Goal: Find contact information: Find contact information

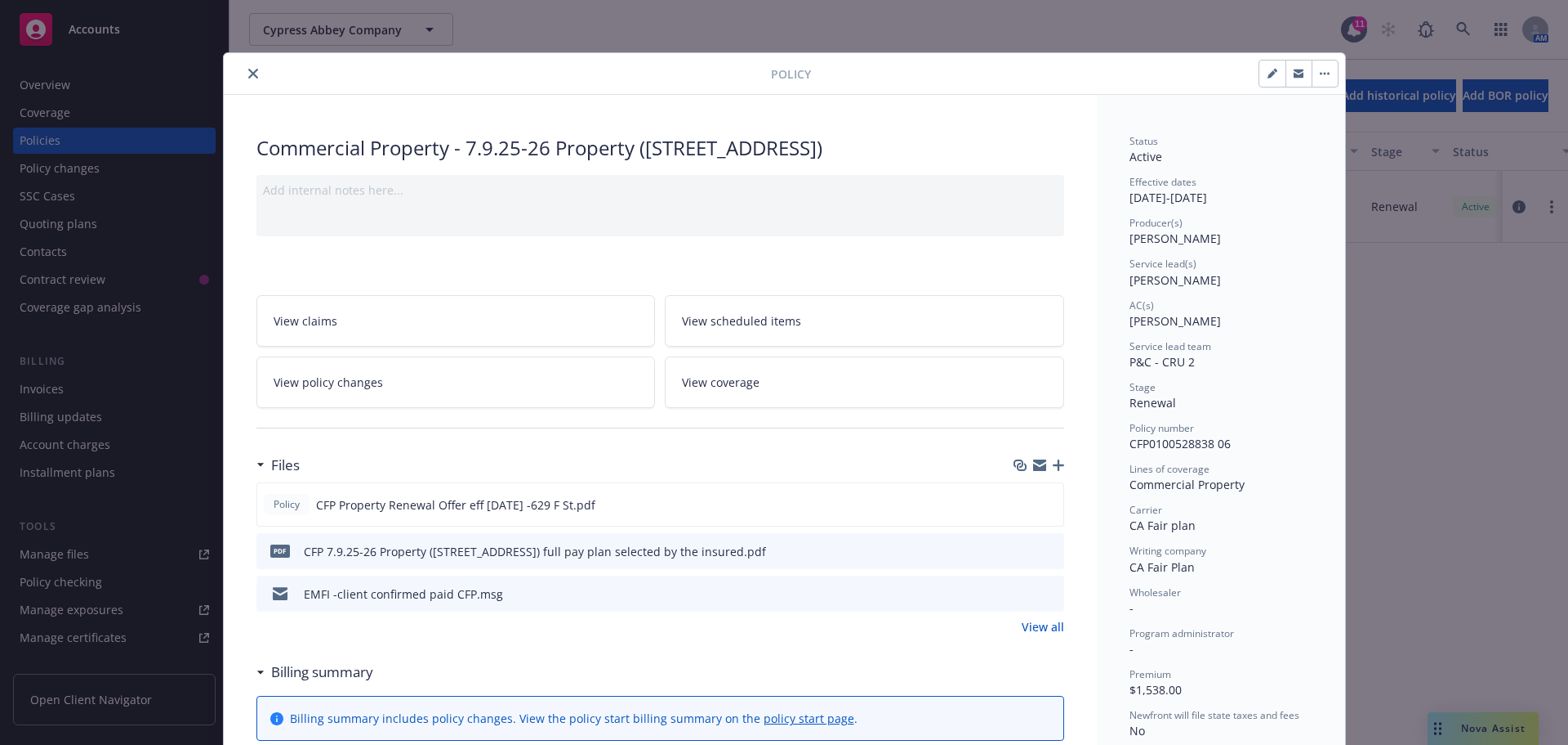
scroll to position [49, 0]
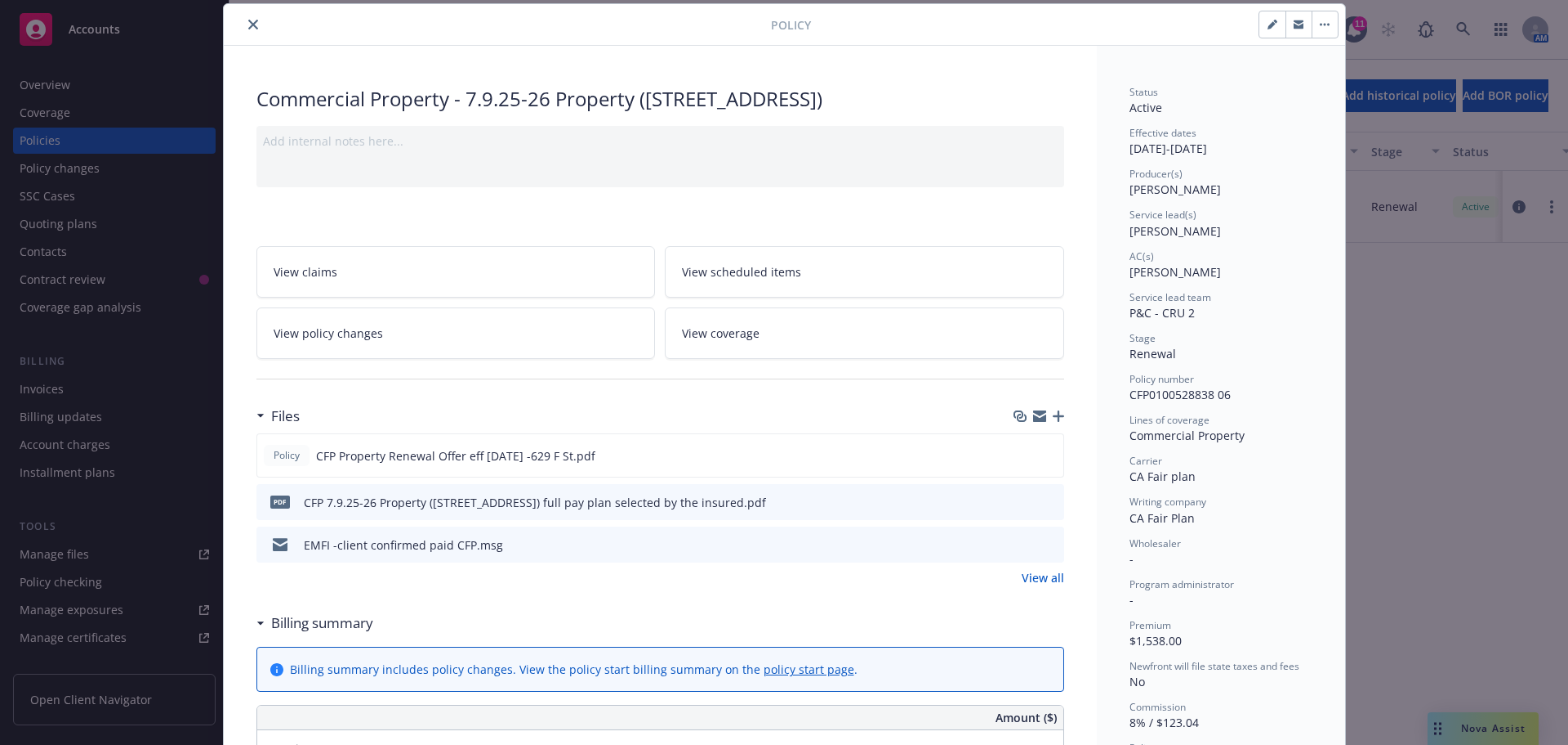
click at [248, 25] on icon "close" at bounding box center [253, 24] width 10 height 10
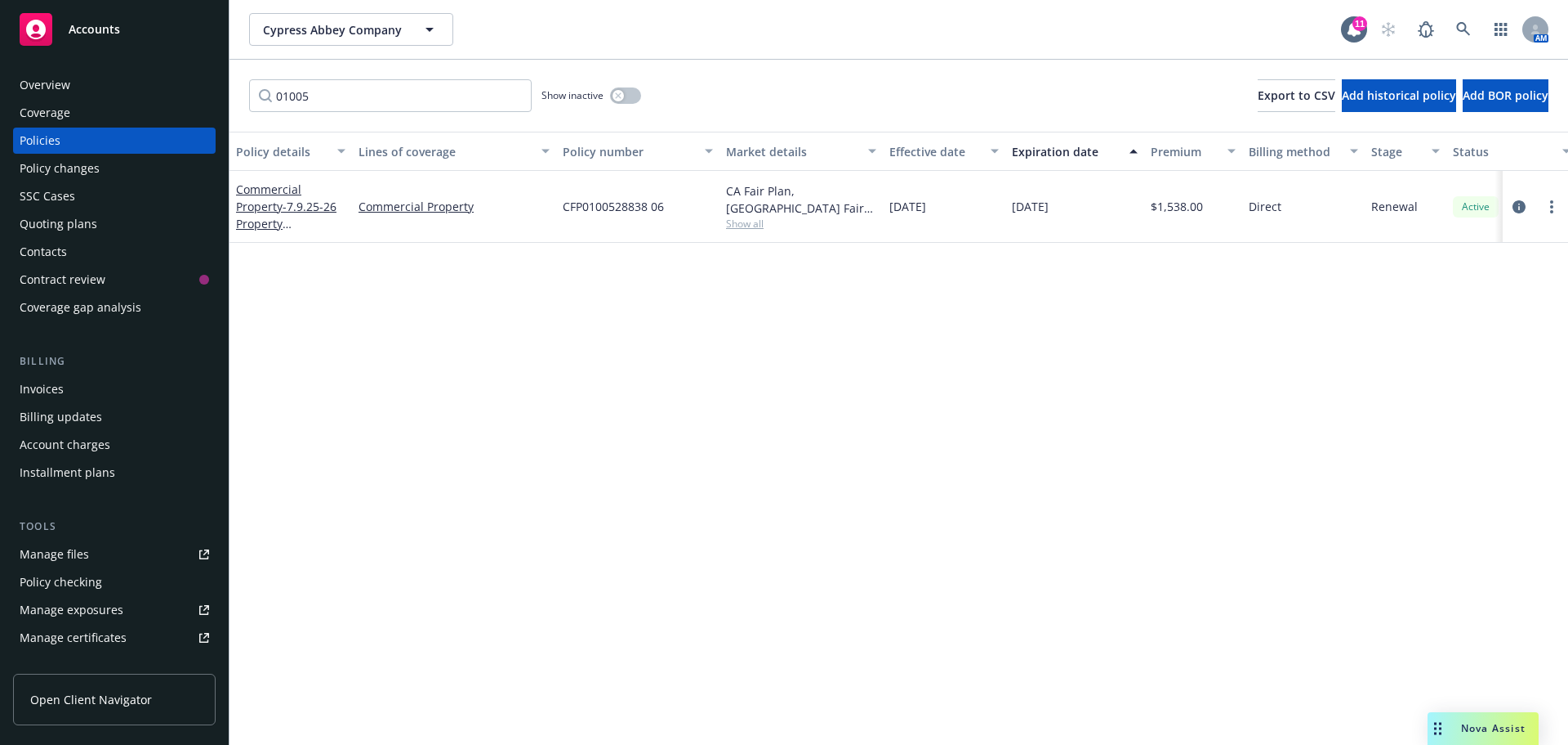
click at [75, 230] on div "Quoting plans" at bounding box center [58, 223] width 77 height 26
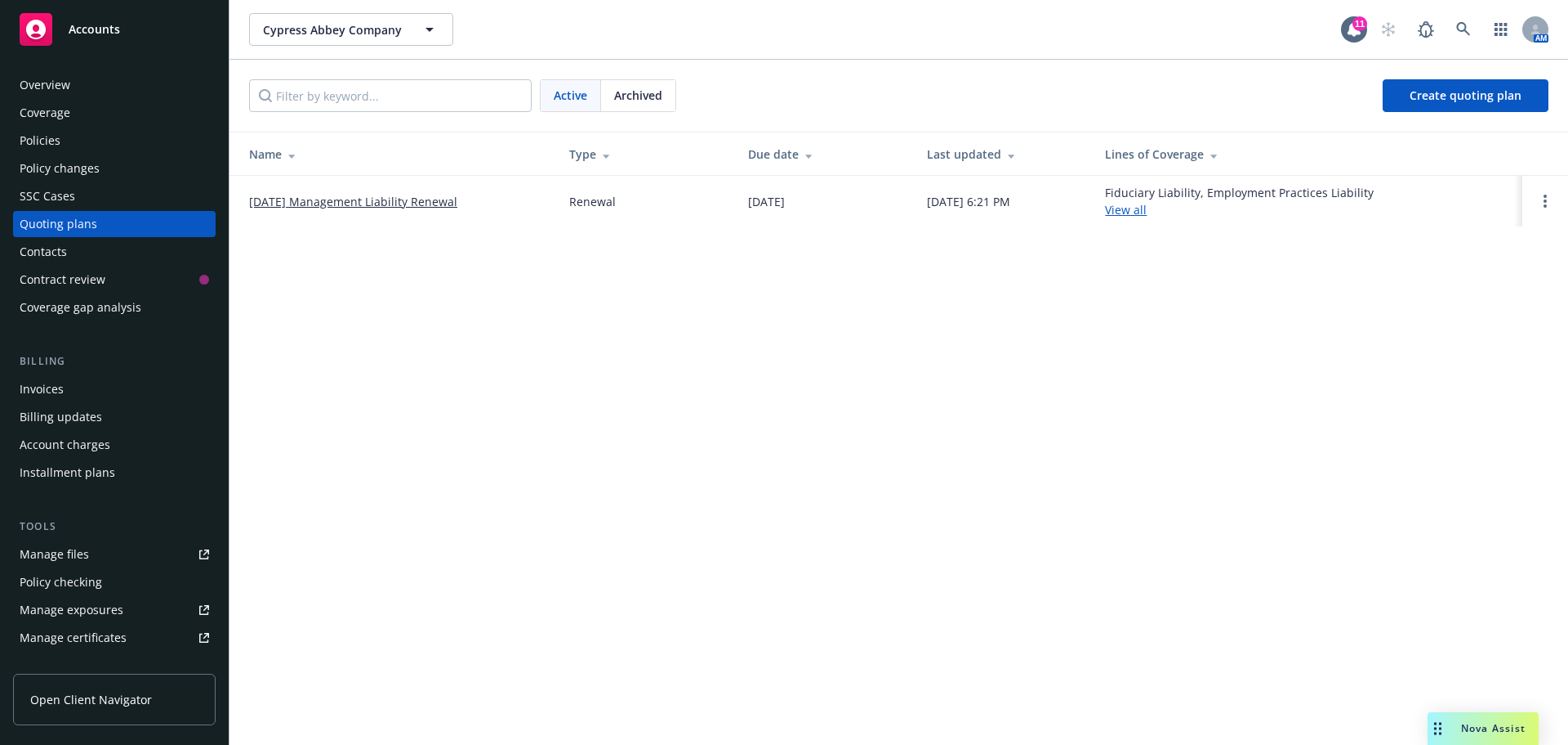
click at [321, 195] on link "[DATE] Management Liability Renewal" at bounding box center [353, 201] width 209 height 17
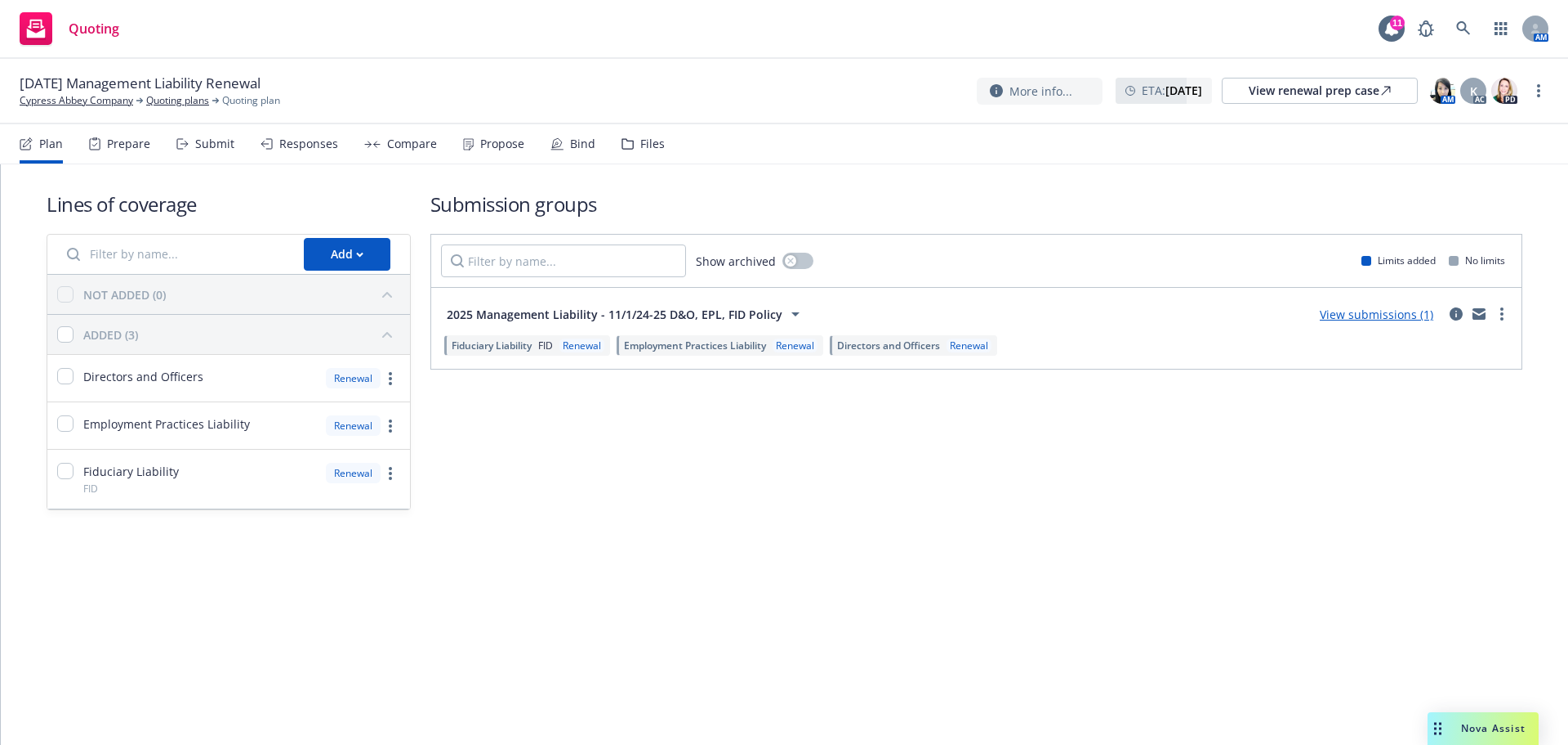
click at [648, 149] on div "Files" at bounding box center [653, 144] width 25 height 13
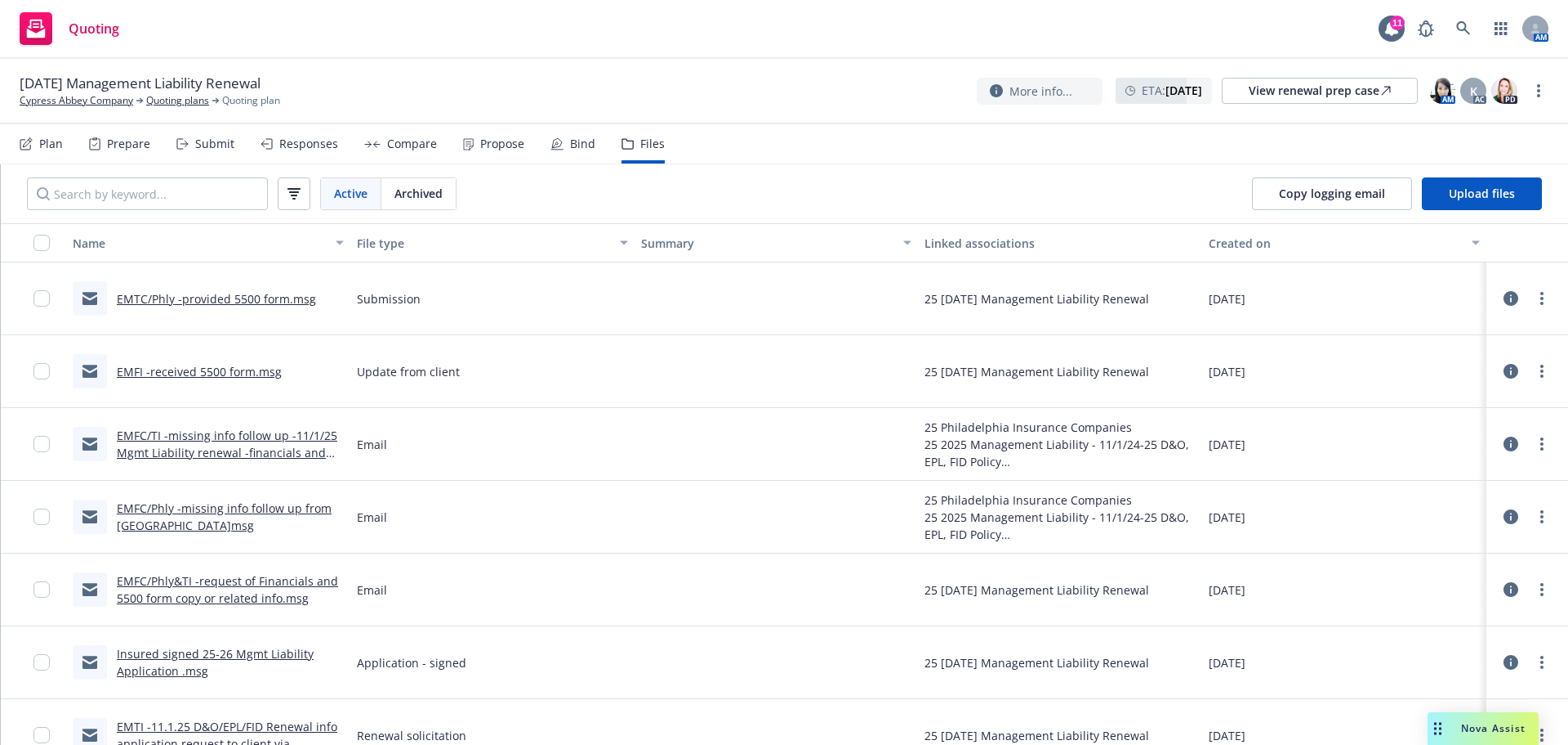
click at [209, 293] on link "EMTC/Phly -provided 5500 form.msg" at bounding box center [217, 298] width 200 height 15
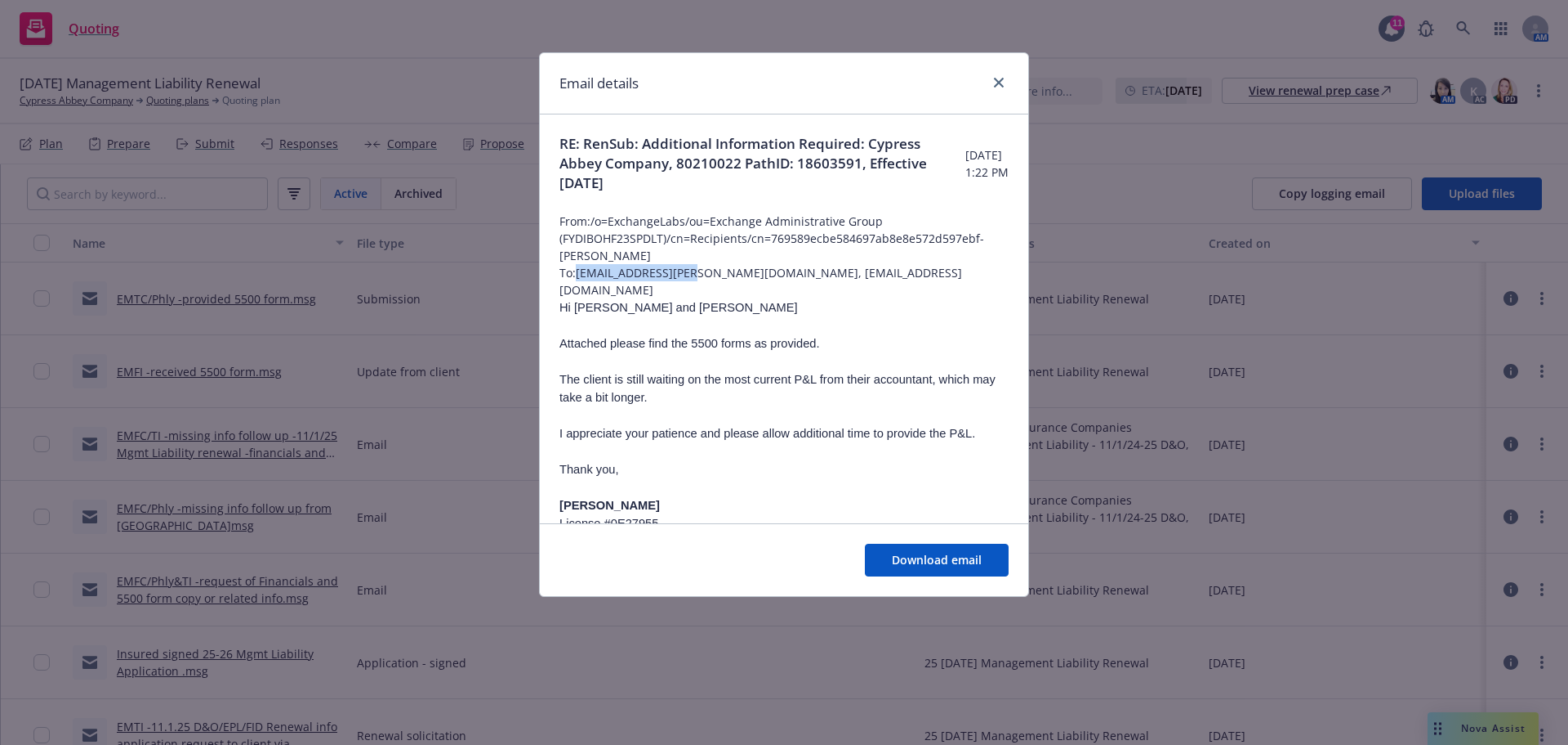
drag, startPoint x: 580, startPoint y: 276, endPoint x: 690, endPoint y: 273, distance: 110.0
click at [690, 273] on span "To: [EMAIL_ADDRESS][PERSON_NAME][DOMAIN_NAME], [EMAIL_ADDRESS][DOMAIN_NAME]" at bounding box center [784, 281] width 449 height 35
copy span "[EMAIL_ADDRESS][PERSON_NAME][DOMAIN_NAME]"
click at [920, 442] on p at bounding box center [784, 451] width 449 height 18
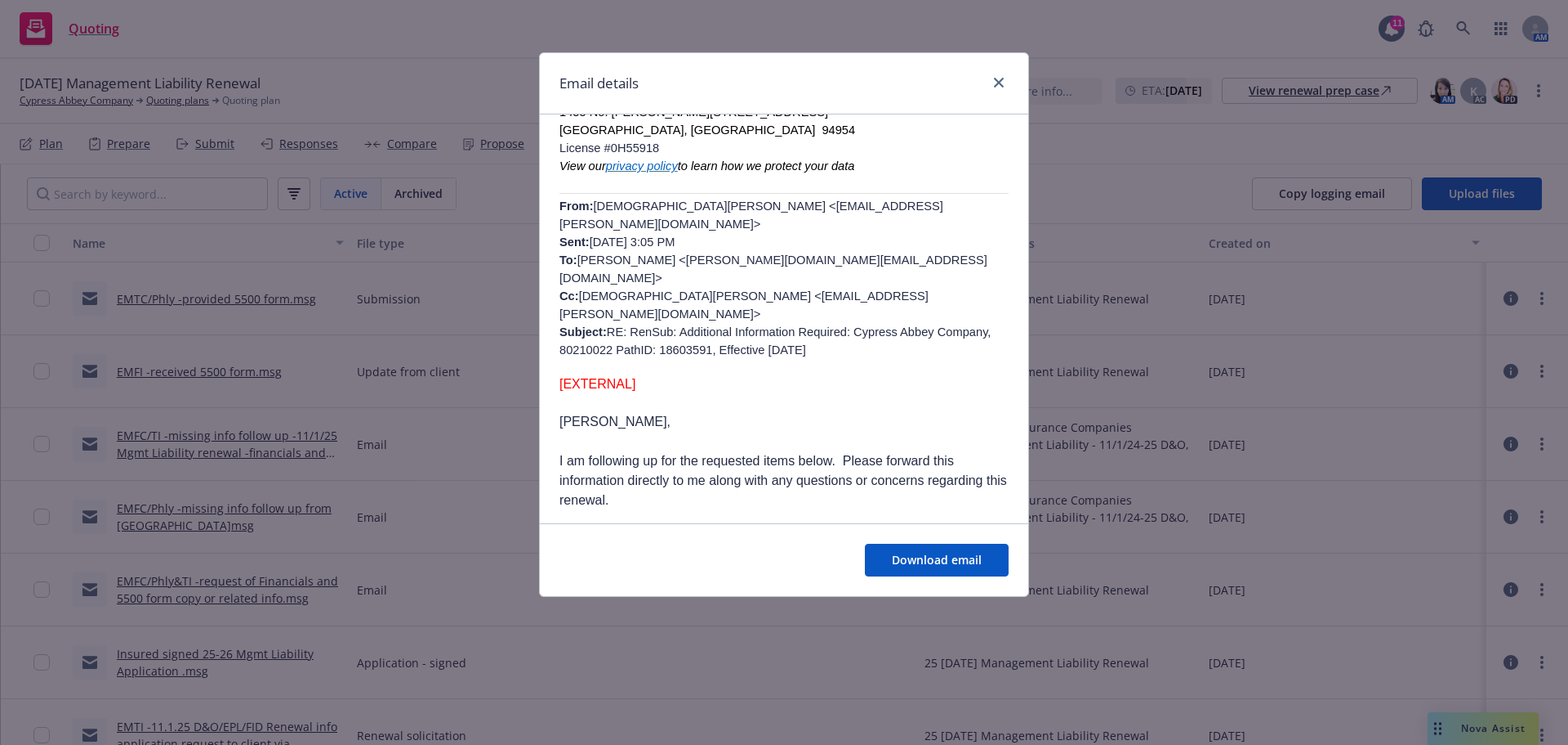
scroll to position [194, 0]
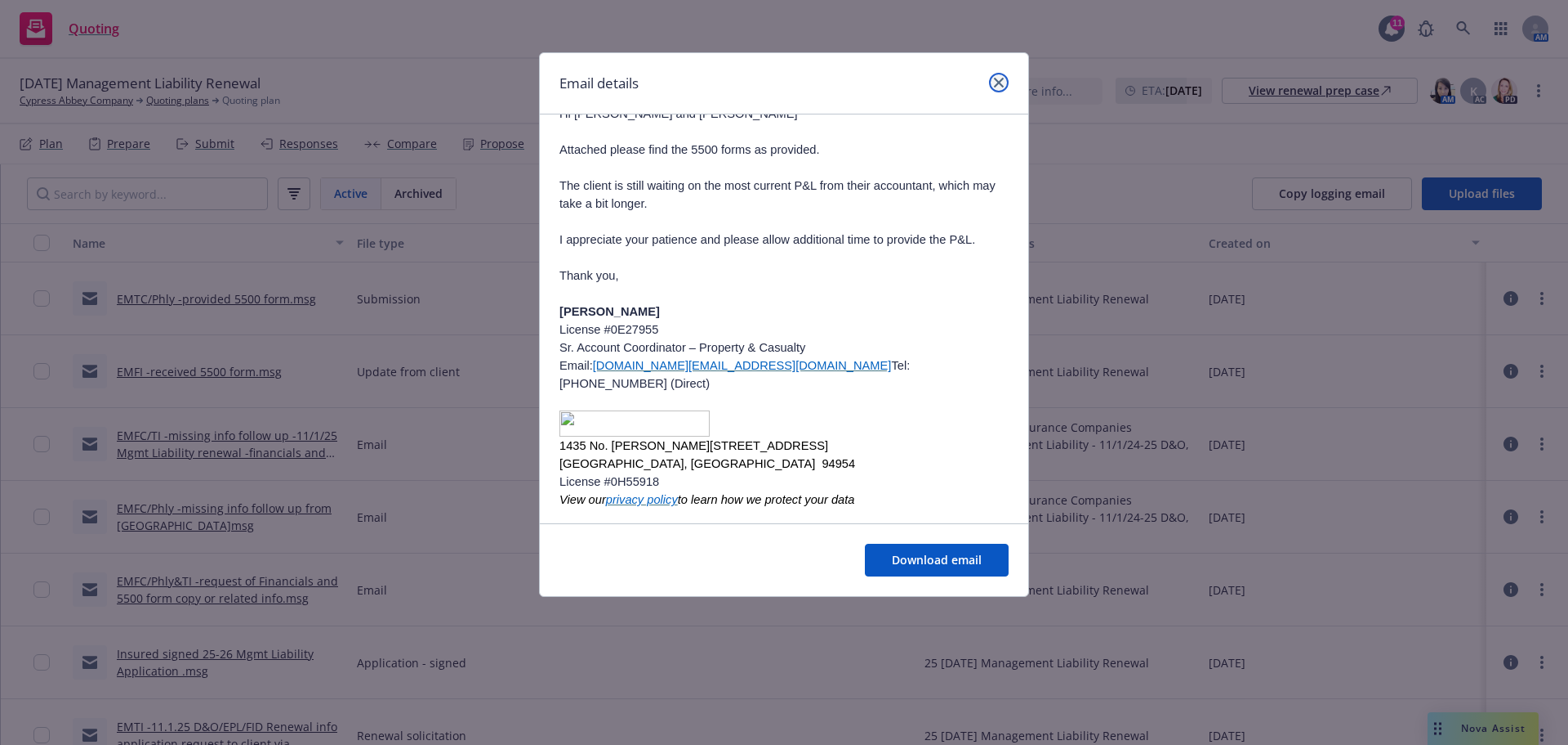
click at [1002, 84] on icon "close" at bounding box center [998, 82] width 10 height 10
